Goal: Task Accomplishment & Management: Manage account settings

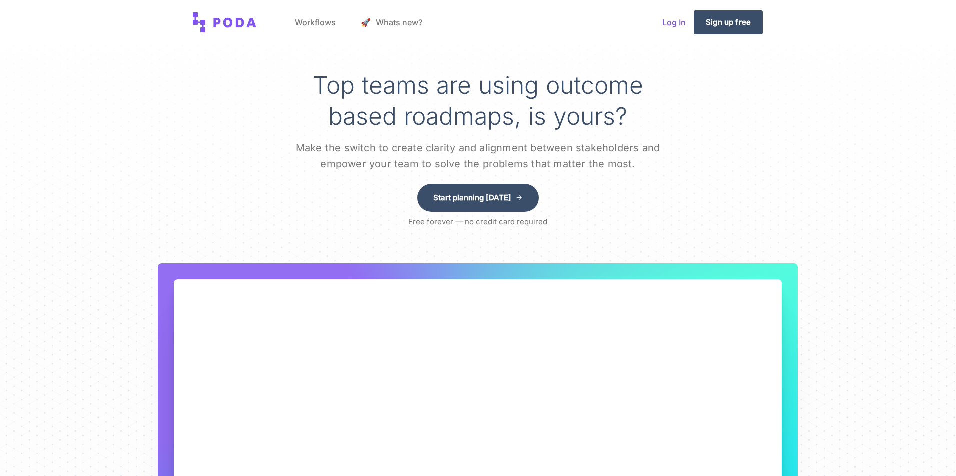
click at [673, 25] on link "Log In" at bounding box center [673, 22] width 39 height 38
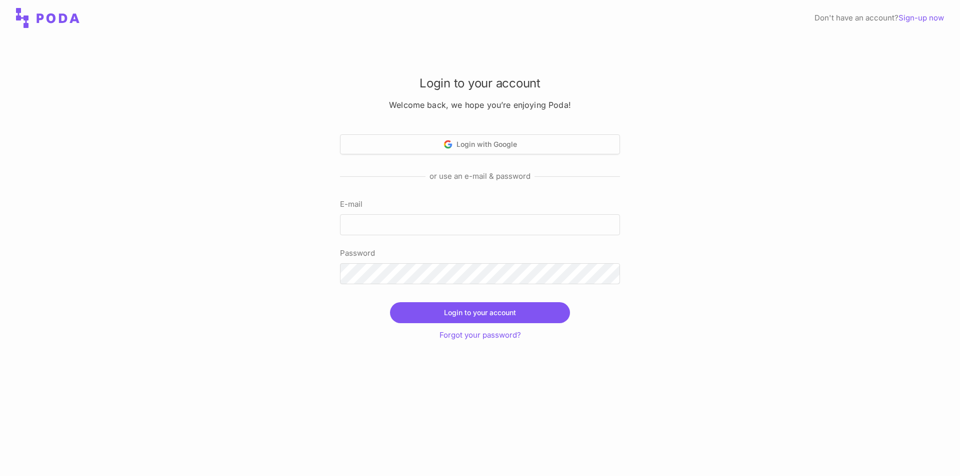
click at [68, 27] on icon at bounding box center [48, 18] width 64 height 20
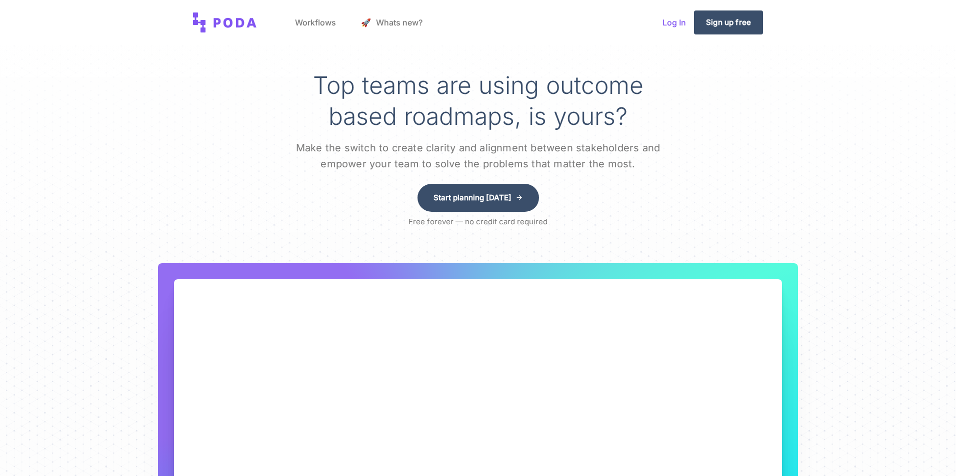
click at [682, 24] on link "Log In" at bounding box center [673, 22] width 39 height 38
